Goal: Information Seeking & Learning: Learn about a topic

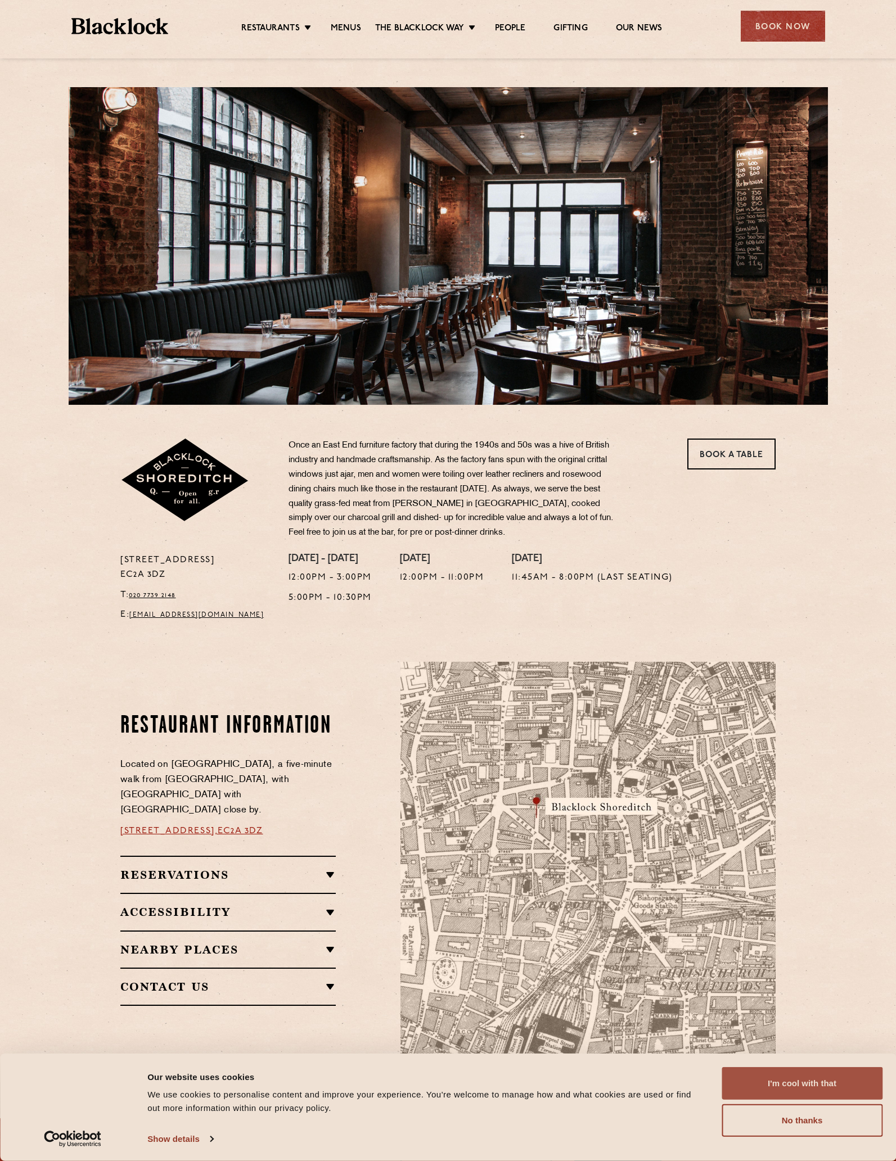
click at [828, 1085] on button "I'm cool with that" at bounding box center [802, 1083] width 161 height 33
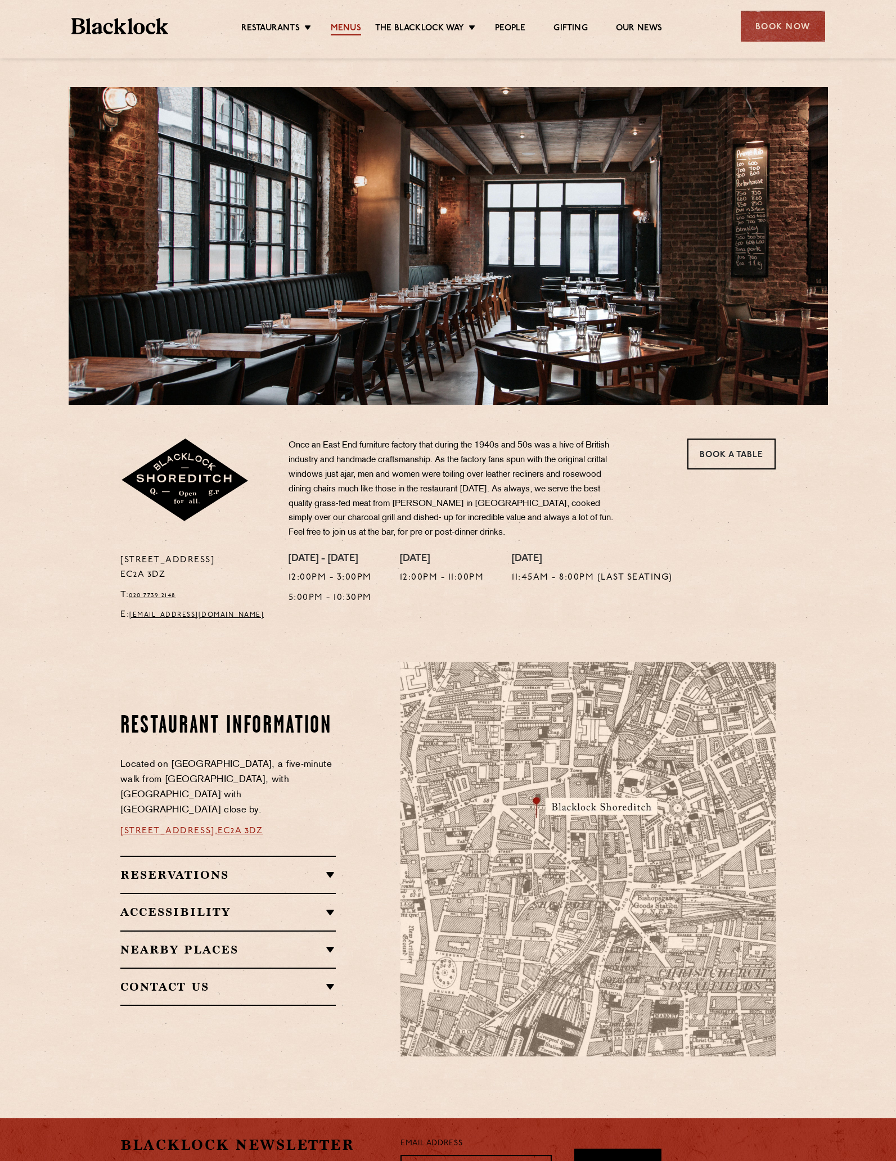
click at [340, 25] on link "Menus" at bounding box center [346, 29] width 30 height 12
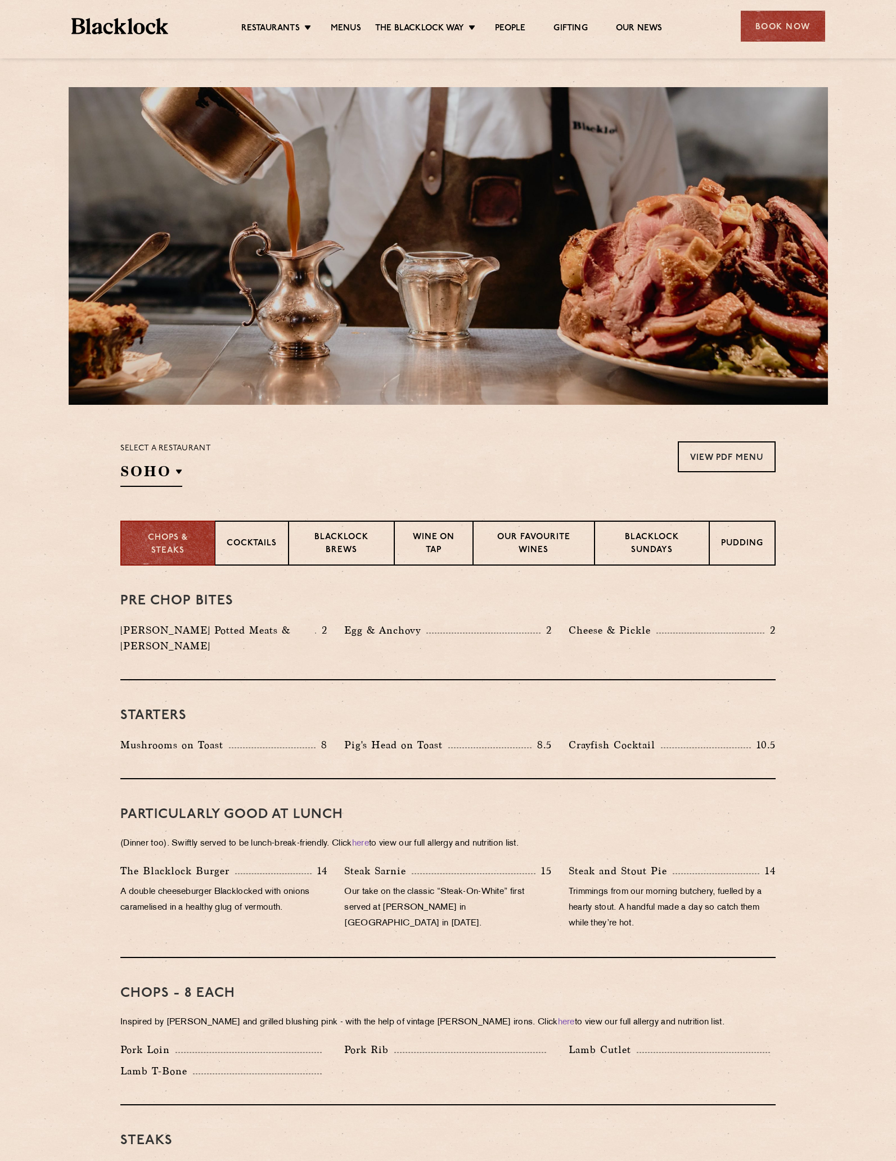
drag, startPoint x: 488, startPoint y: 860, endPoint x: 378, endPoint y: 335, distance: 536.6
click at [505, 30] on link "People" at bounding box center [510, 29] width 30 height 12
